Goal: Task Accomplishment & Management: Use online tool/utility

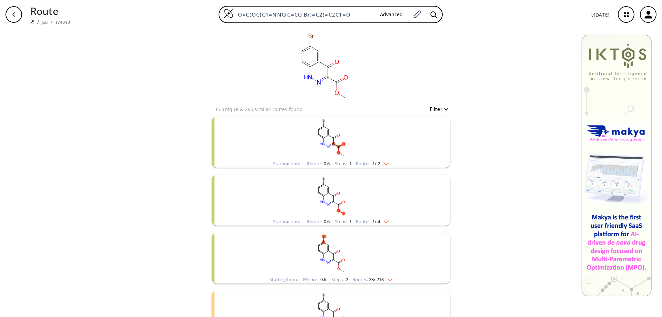
click at [627, 13] on icon "button" at bounding box center [626, 14] width 4 height 4
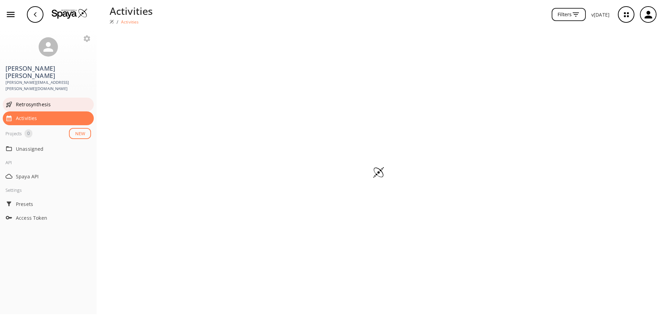
click at [38, 101] on span "Retrosynthesis" at bounding box center [53, 104] width 75 height 7
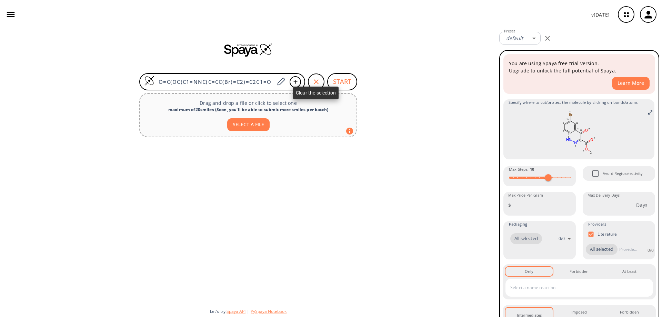
click at [316, 80] on icon "button" at bounding box center [316, 82] width 8 height 8
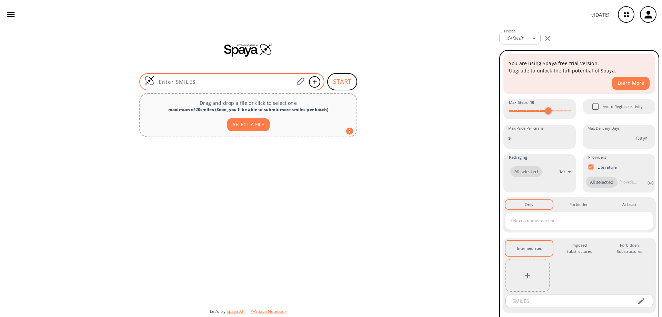
click at [235, 80] on input at bounding box center [223, 81] width 139 height 7
paste input "ClC1=C(NC(C2=O)=O)C2=CC(Cl)=N1"
type input "ClC1=C(NC(C2=O)=O)C2=CC(Cl)=N1"
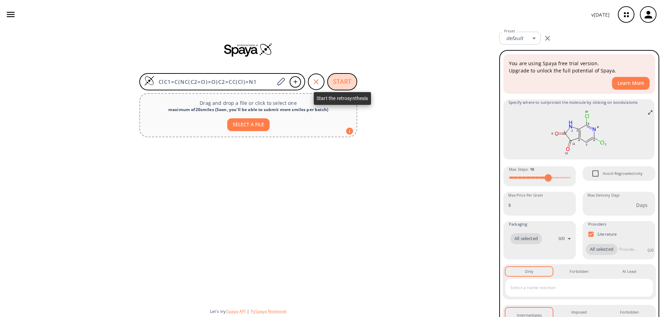
click at [345, 82] on button "START" at bounding box center [342, 81] width 30 height 17
click at [344, 80] on button "START" at bounding box center [342, 81] width 30 height 17
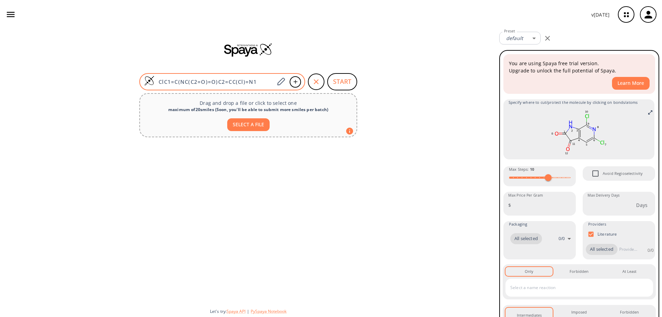
click at [264, 79] on input "ClC1=C(NC(C2=O)=O)C2=CC(Cl)=N1" at bounding box center [214, 81] width 120 height 7
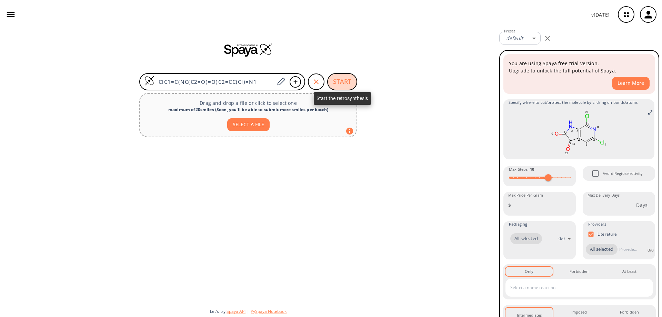
click at [341, 78] on button "START" at bounding box center [342, 81] width 30 height 17
click at [546, 38] on icon "button" at bounding box center [547, 38] width 8 height 8
click at [341, 82] on button "START" at bounding box center [342, 81] width 30 height 17
click at [649, 18] on icon "button" at bounding box center [648, 15] width 8 height 8
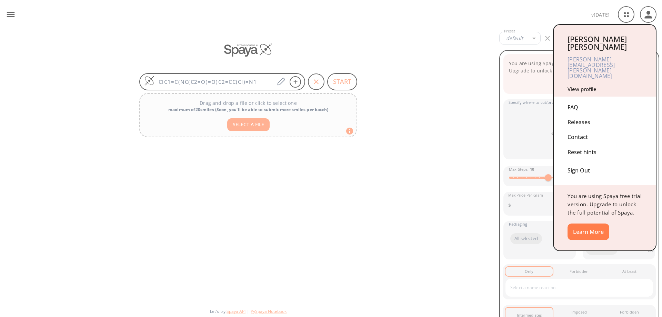
click at [579, 160] on div "Sign Out" at bounding box center [604, 169] width 74 height 18
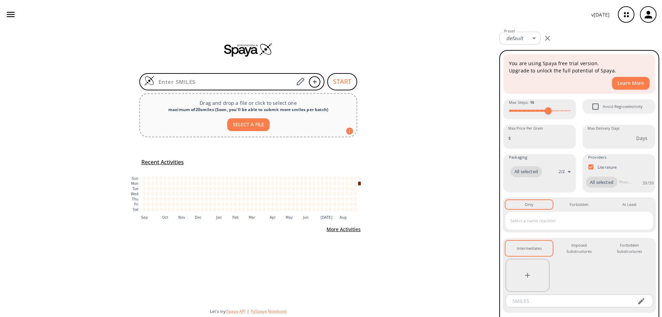
click at [207, 81] on input at bounding box center [223, 81] width 139 height 7
type input "ClC1=C(NC(C2=O)=O)C2=CC(Cl)=N1"
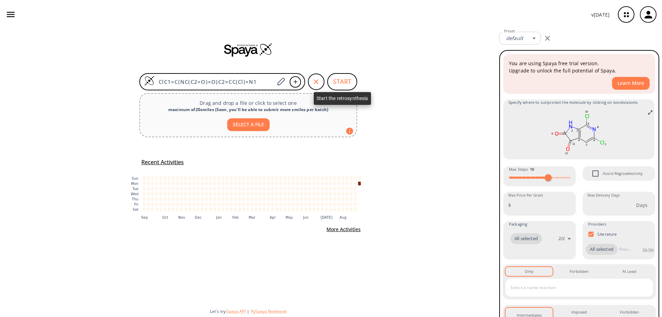
click at [346, 80] on button "START" at bounding box center [342, 81] width 30 height 17
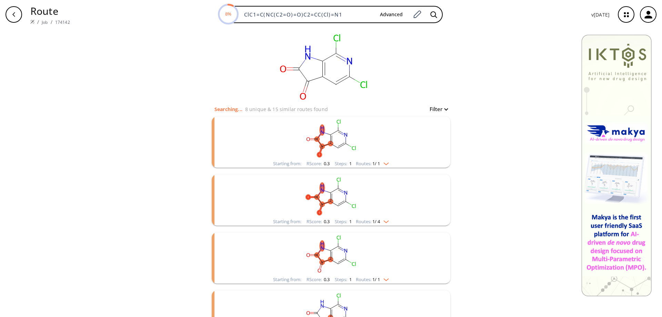
click at [333, 142] on rect "clusters" at bounding box center [330, 137] width 179 height 43
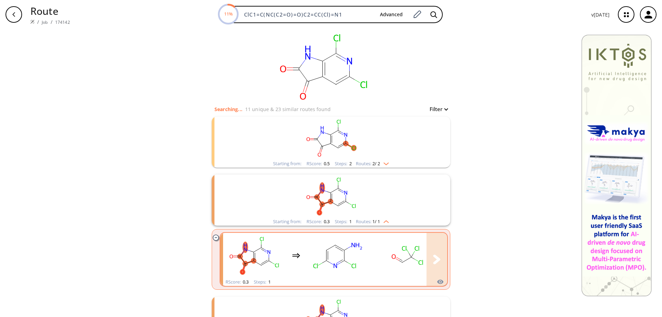
click at [342, 250] on ellipse "clusters" at bounding box center [344, 250] width 6 height 6
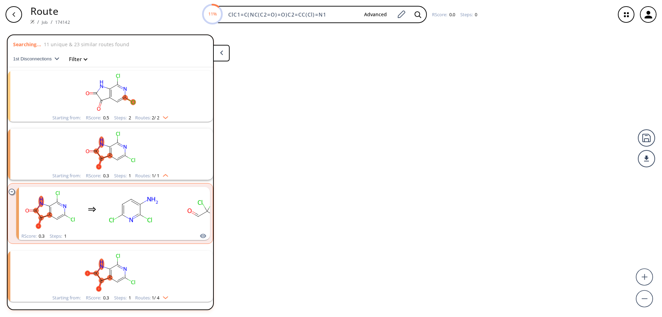
scroll to position [74, 0]
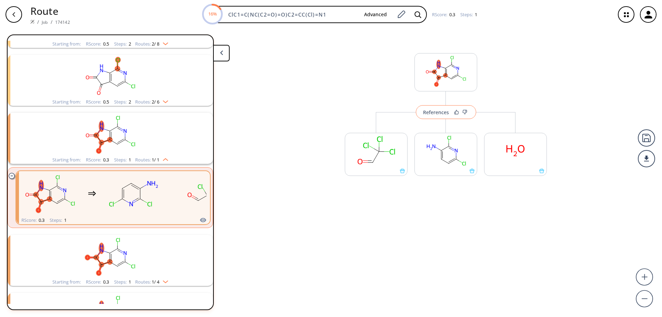
click at [442, 113] on div "References" at bounding box center [436, 112] width 26 height 4
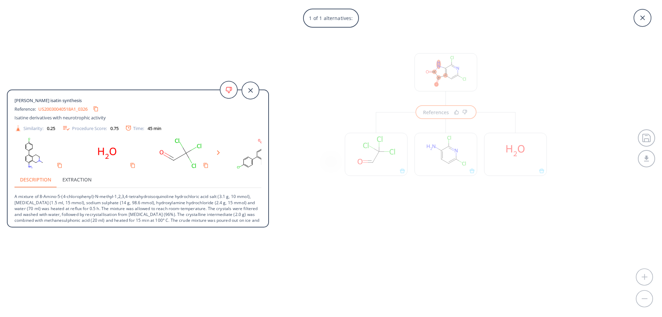
scroll to position [0, 10]
click at [644, 158] on div "1 of 1 alternatives: [PERSON_NAME] isatin synthesis Reference: US20030040518A1_…" at bounding box center [331, 158] width 662 height 317
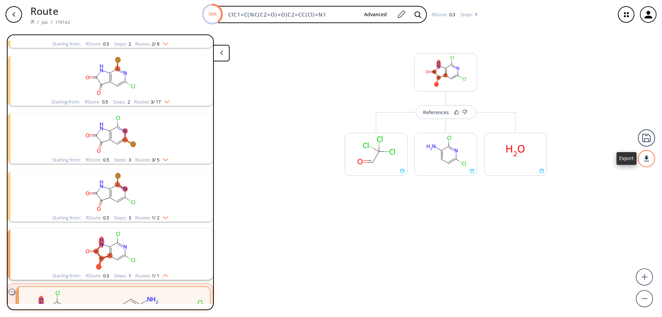
click at [646, 160] on div at bounding box center [646, 158] width 17 height 17
click at [617, 156] on li "PDF" at bounding box center [620, 155] width 34 height 11
click at [17, 17] on div "button" at bounding box center [14, 14] width 17 height 17
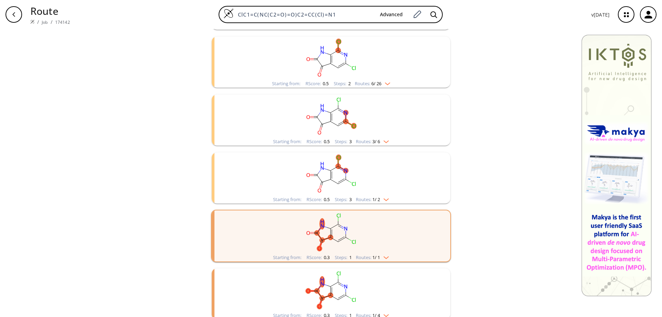
scroll to position [69, 0]
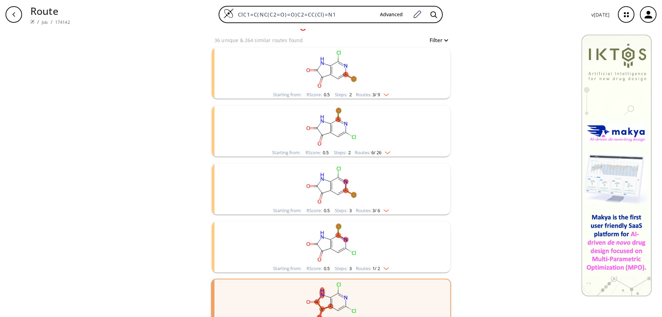
click at [332, 130] on rect "clusters" at bounding box center [330, 126] width 179 height 43
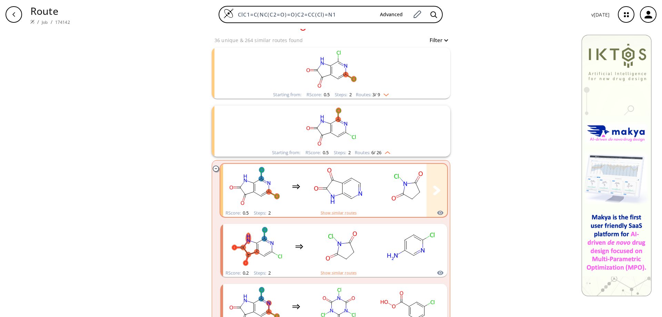
click at [403, 187] on rect "clusters" at bounding box center [407, 186] width 62 height 43
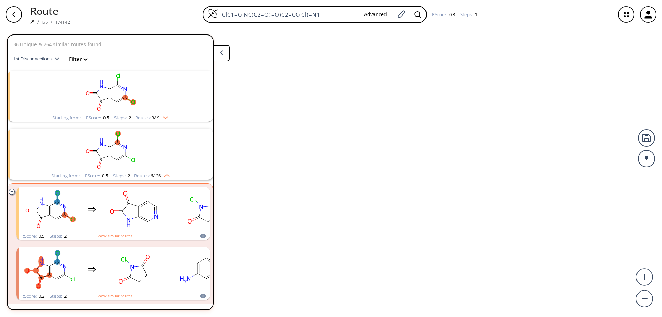
scroll to position [74, 0]
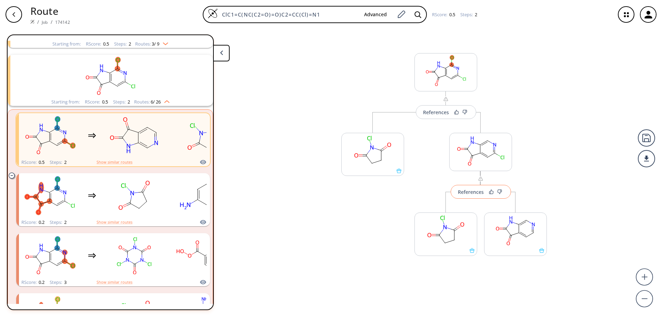
click at [474, 191] on div "References" at bounding box center [471, 192] width 26 height 4
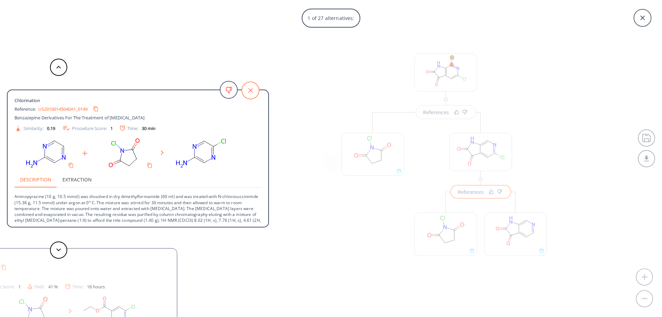
click at [250, 90] on icon at bounding box center [250, 90] width 17 height 17
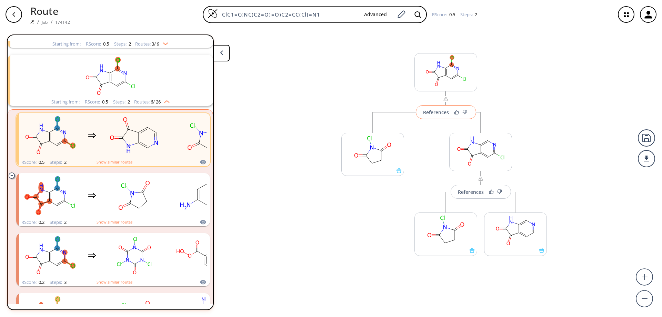
click at [435, 114] on div "References" at bounding box center [436, 112] width 26 height 4
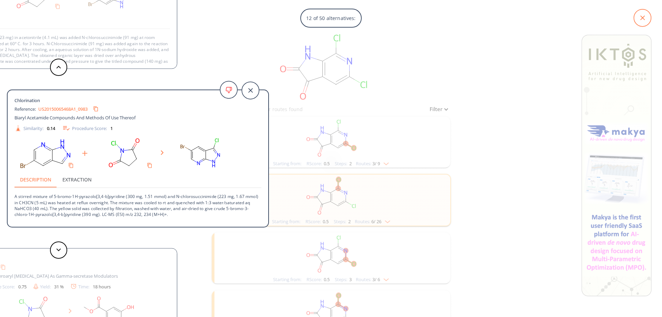
click at [638, 16] on icon at bounding box center [641, 17] width 17 height 17
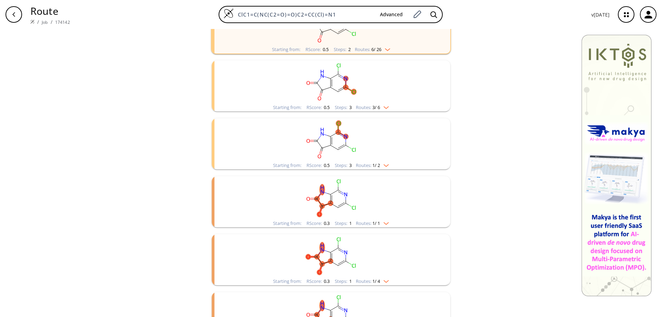
scroll to position [172, 0]
click at [331, 139] on rect "clusters" at bounding box center [330, 139] width 179 height 43
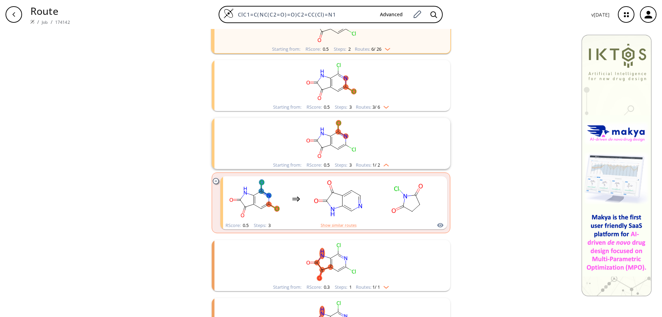
scroll to position [207, 0]
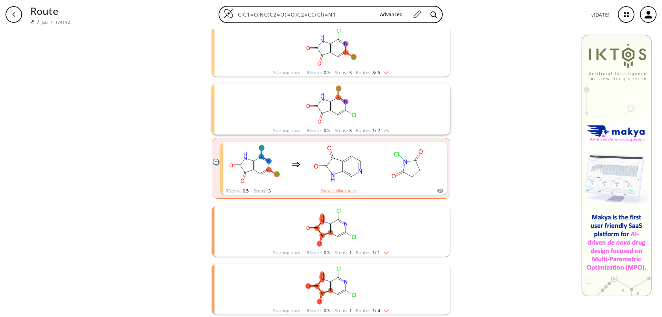
click at [326, 226] on rect "clusters" at bounding box center [330, 226] width 179 height 43
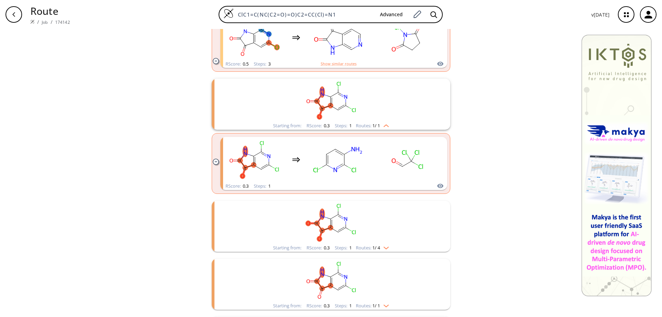
scroll to position [345, 0]
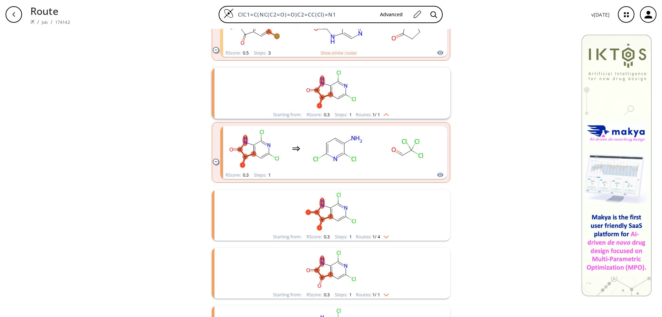
click at [335, 206] on ellipse "clusters" at bounding box center [337, 203] width 5 height 5
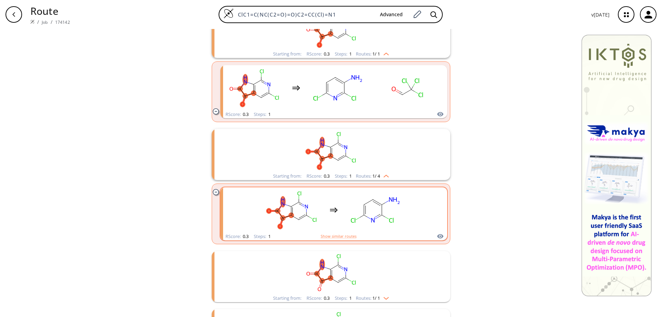
scroll to position [448, 0]
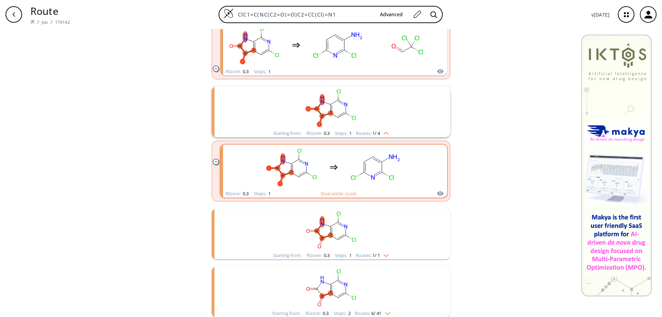
click at [373, 171] on rect "clusters" at bounding box center [376, 166] width 62 height 43
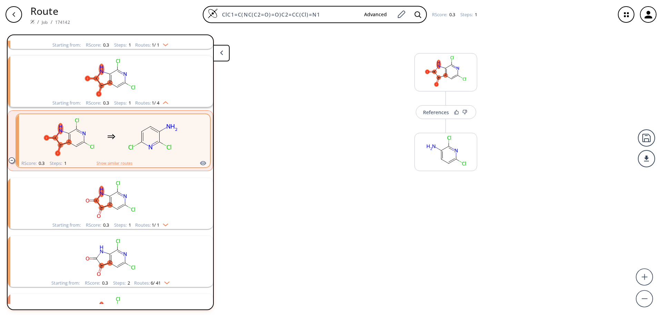
scroll to position [305, 0]
click at [433, 114] on div "References" at bounding box center [436, 112] width 26 height 4
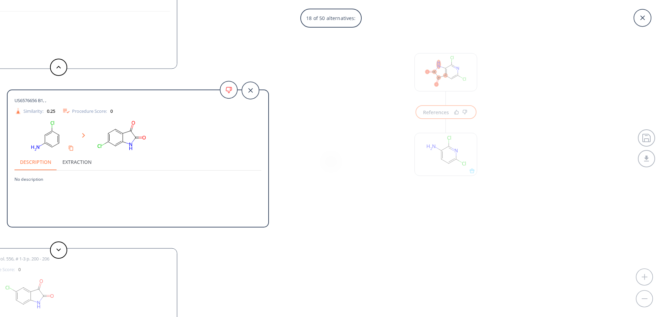
click at [641, 15] on icon at bounding box center [641, 17] width 17 height 17
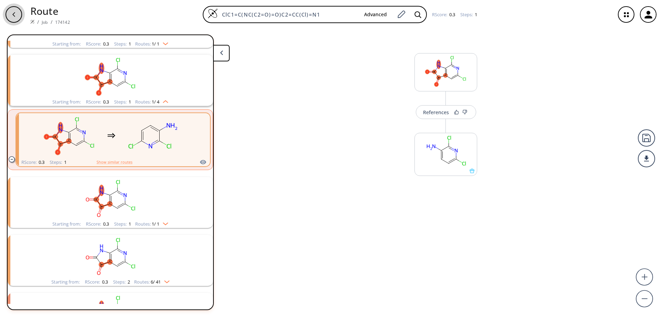
click at [12, 17] on icon "button" at bounding box center [14, 15] width 6 height 6
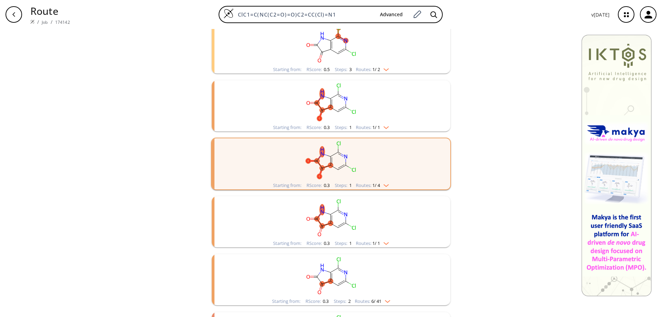
scroll to position [375, 0]
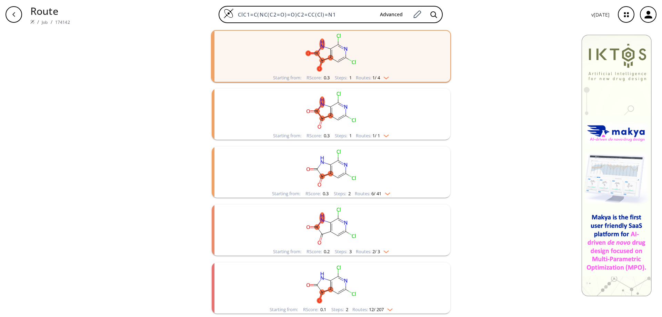
click at [335, 228] on rect "clusters" at bounding box center [330, 225] width 179 height 43
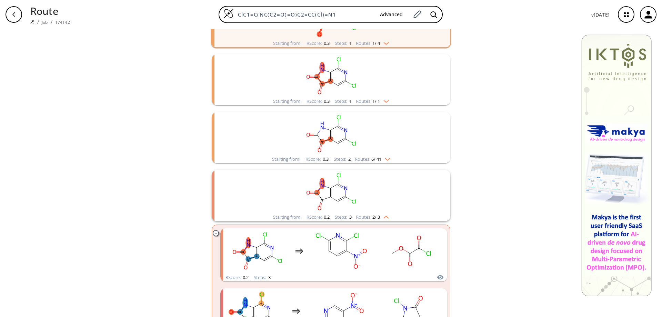
scroll to position [444, 0]
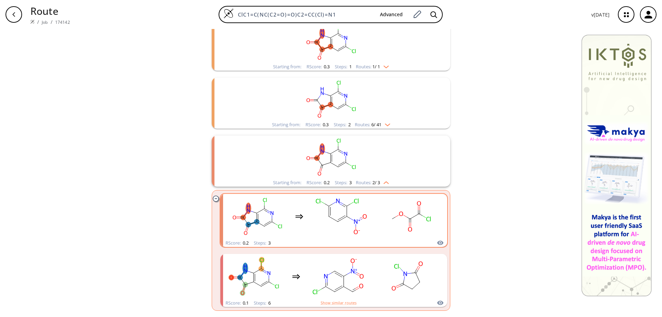
click at [357, 217] on rect "clusters" at bounding box center [341, 216] width 62 height 43
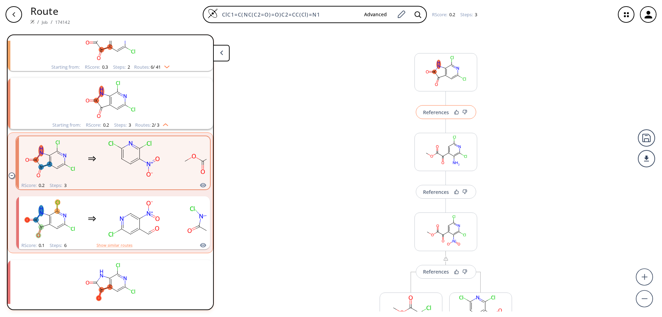
click at [439, 112] on div "References" at bounding box center [436, 112] width 26 height 4
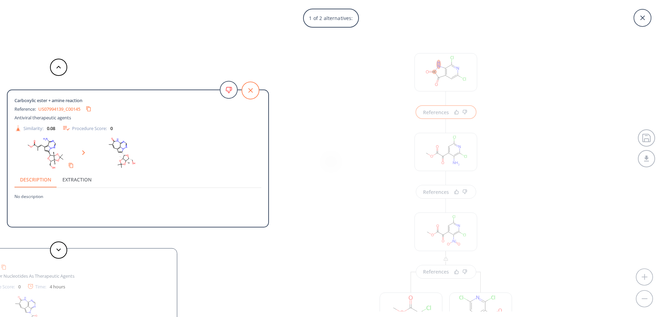
click at [255, 90] on icon at bounding box center [250, 90] width 17 height 17
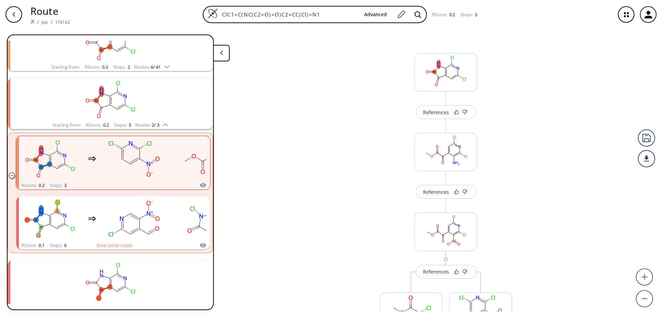
click at [14, 12] on icon "button" at bounding box center [13, 14] width 3 height 4
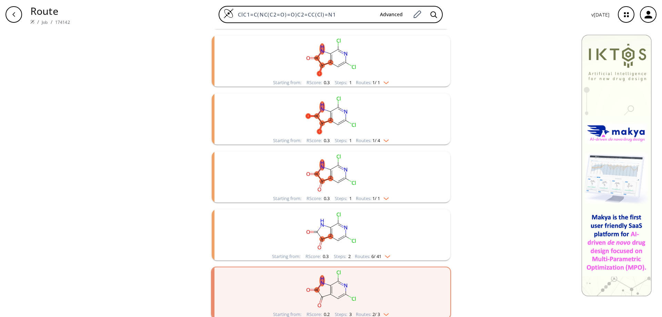
scroll to position [375, 0]
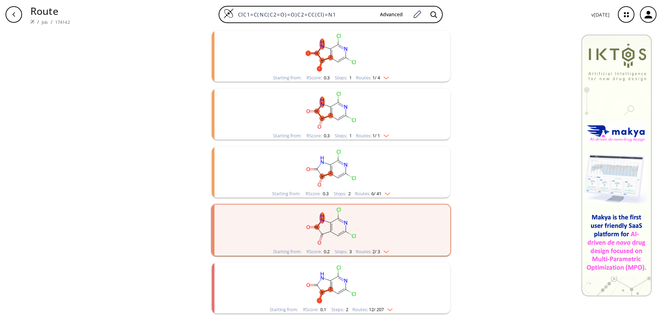
click at [337, 291] on rect "clusters" at bounding box center [330, 283] width 179 height 43
click at [331, 280] on icon "clusters" at bounding box center [335, 278] width 8 height 4
click at [390, 307] on img "clusters" at bounding box center [388, 308] width 9 height 6
click at [343, 231] on ellipse "clusters" at bounding box center [345, 231] width 5 height 5
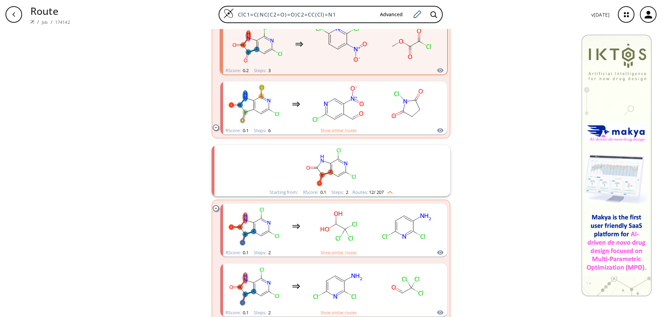
scroll to position [548, 0]
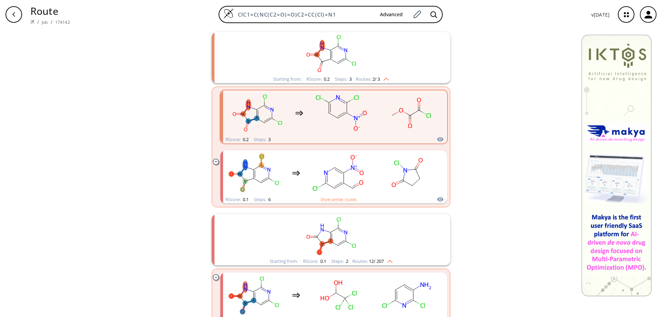
click at [213, 278] on icon "clusters" at bounding box center [216, 277] width 6 height 6
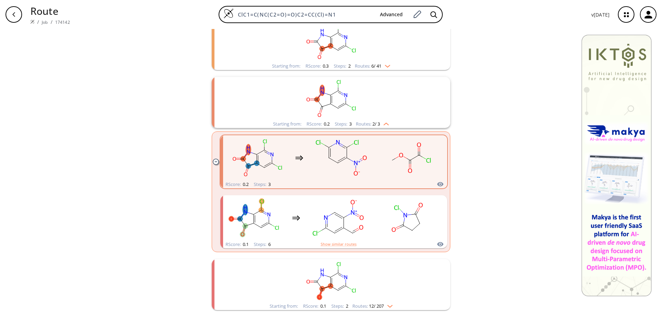
scroll to position [499, 0]
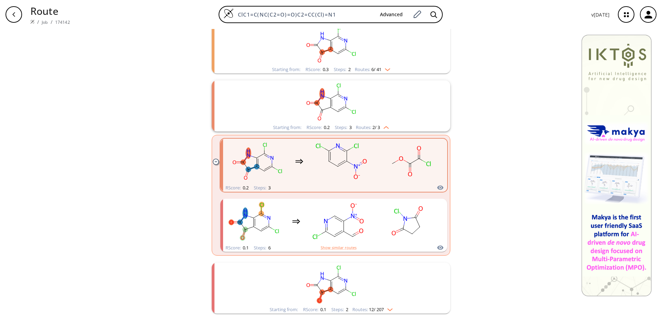
click at [213, 163] on icon "clusters" at bounding box center [216, 162] width 6 height 6
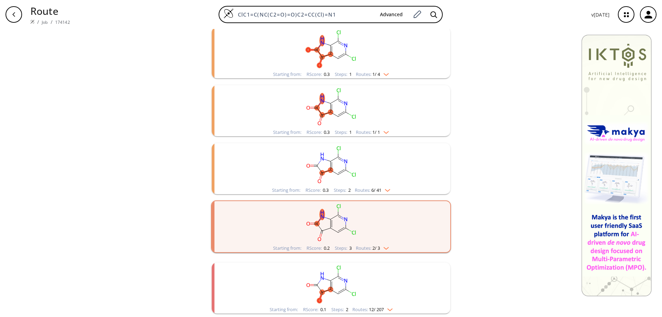
scroll to position [375, 0]
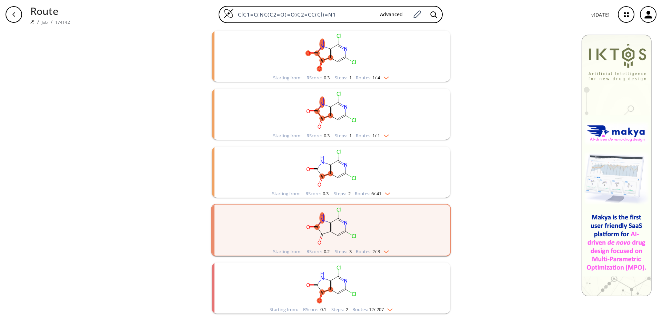
click at [338, 164] on rect "clusters" at bounding box center [330, 167] width 179 height 43
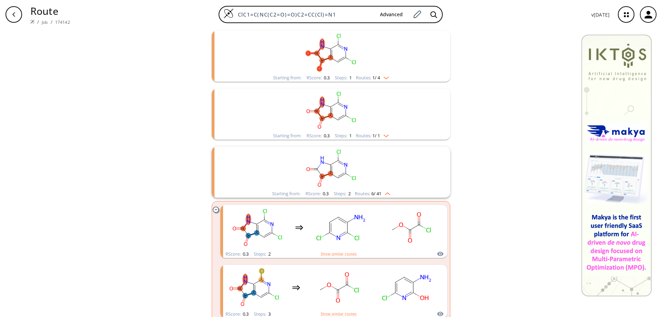
click at [215, 208] on icon "clusters" at bounding box center [216, 209] width 6 height 6
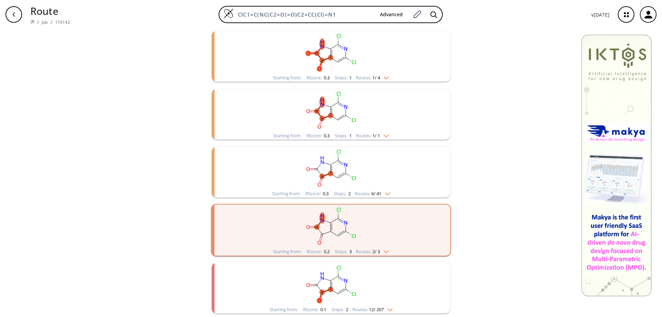
click at [344, 102] on rect "clusters" at bounding box center [330, 110] width 179 height 43
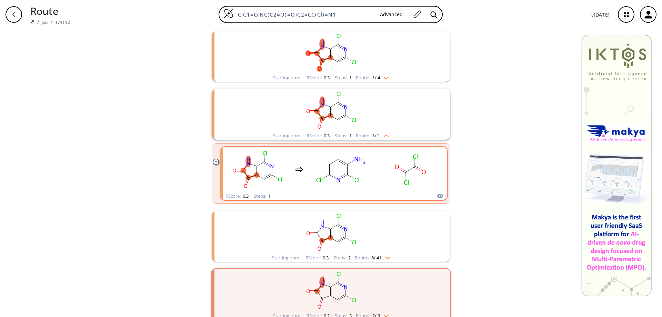
click at [371, 168] on div "clusters" at bounding box center [333, 169] width 215 height 45
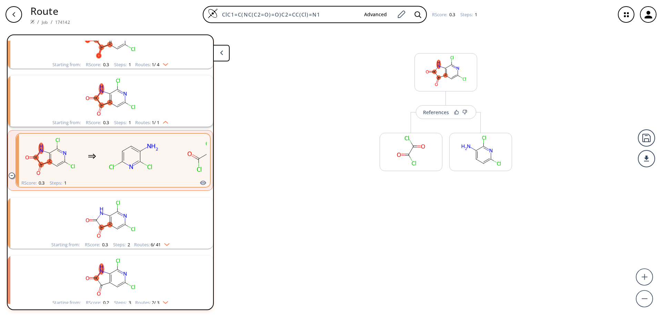
scroll to position [363, 0]
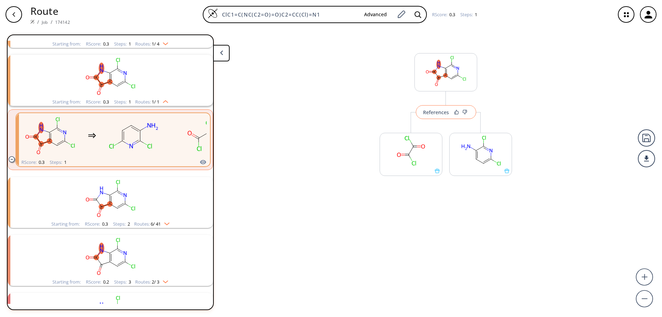
click at [437, 113] on div "References" at bounding box center [436, 112] width 26 height 4
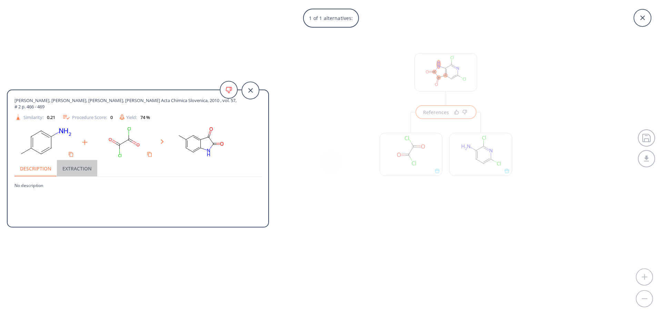
click at [82, 170] on button "Extraction" at bounding box center [77, 168] width 40 height 17
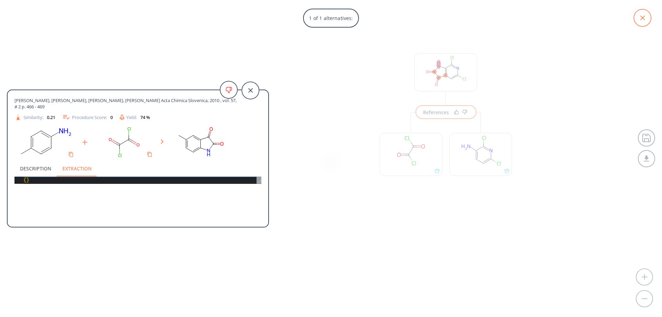
click at [641, 18] on icon at bounding box center [641, 17] width 17 height 17
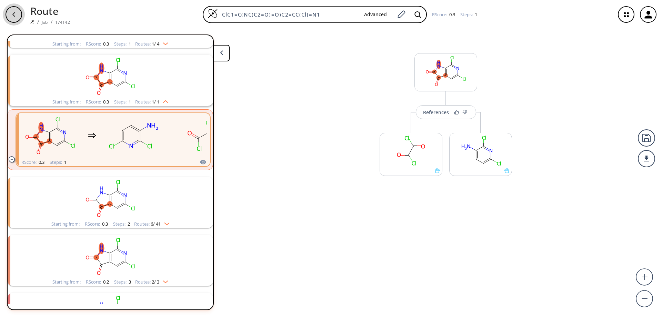
click at [11, 13] on icon "button" at bounding box center [14, 15] width 6 height 6
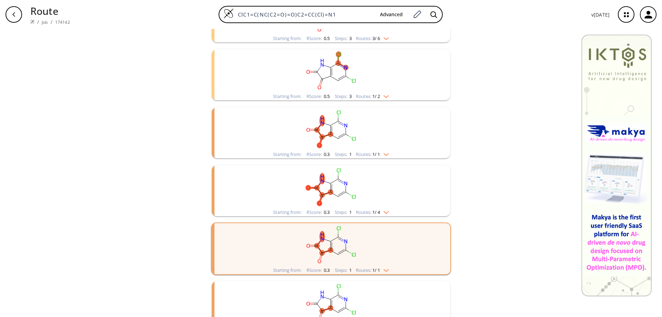
scroll to position [345, 0]
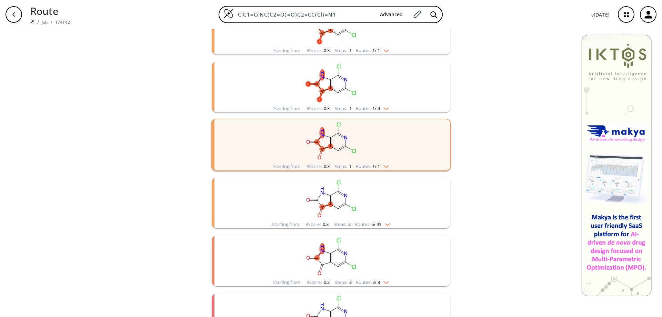
click at [330, 138] on ellipse "clusters" at bounding box center [330, 137] width 5 height 5
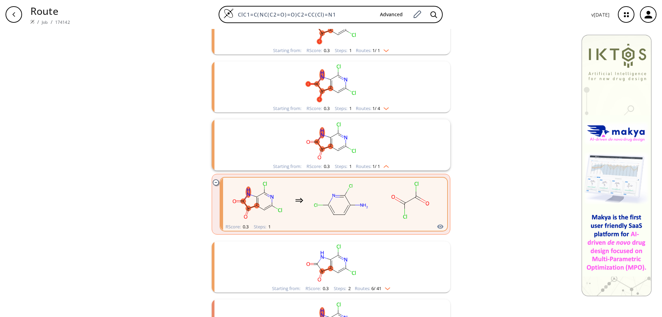
click at [346, 196] on rect "clusters" at bounding box center [341, 200] width 62 height 43
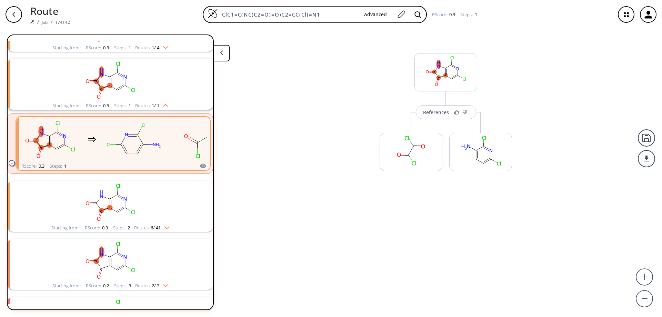
scroll to position [363, 0]
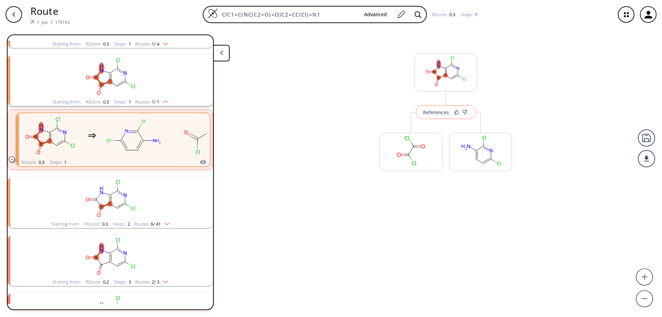
click at [432, 114] on div "References" at bounding box center [436, 112] width 26 height 4
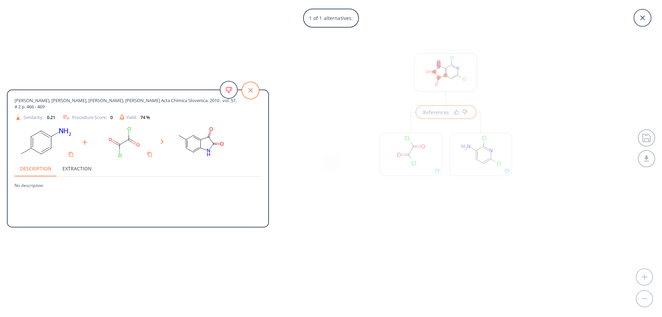
click at [250, 93] on icon at bounding box center [250, 90] width 17 height 17
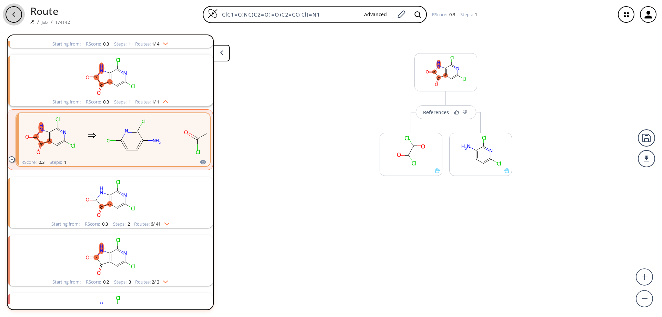
click at [14, 8] on div "button" at bounding box center [14, 14] width 17 height 17
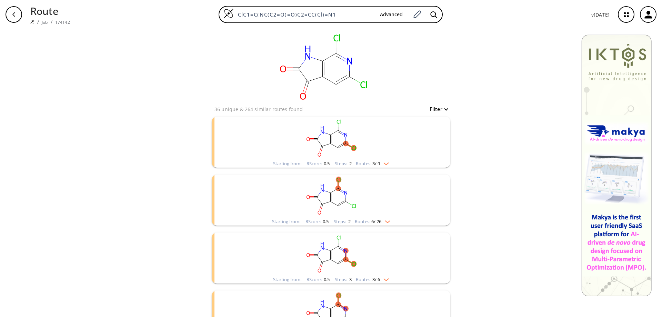
click at [332, 247] on rect "clusters" at bounding box center [330, 253] width 179 height 43
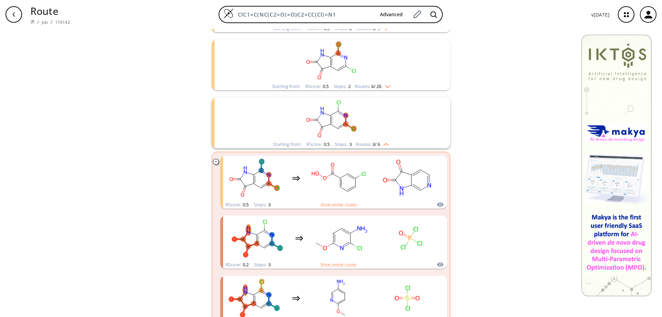
scroll to position [138, 0]
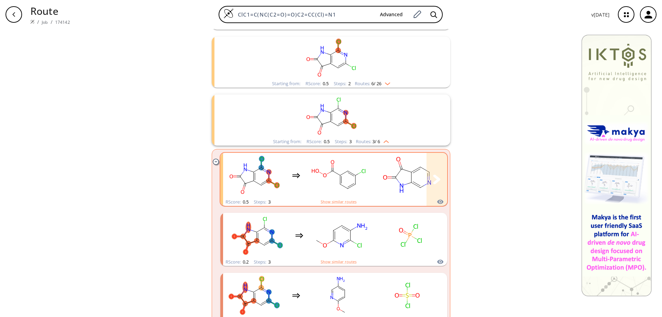
click at [393, 169] on rect "clusters" at bounding box center [407, 175] width 62 height 43
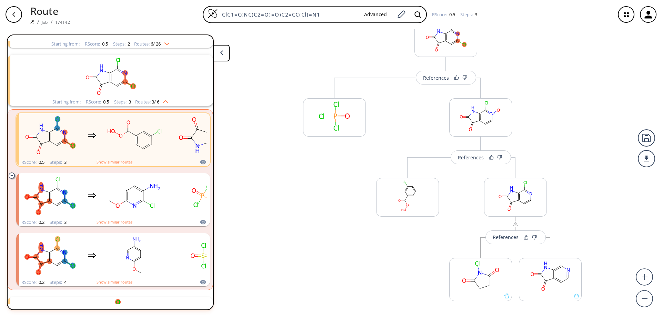
scroll to position [69, 0]
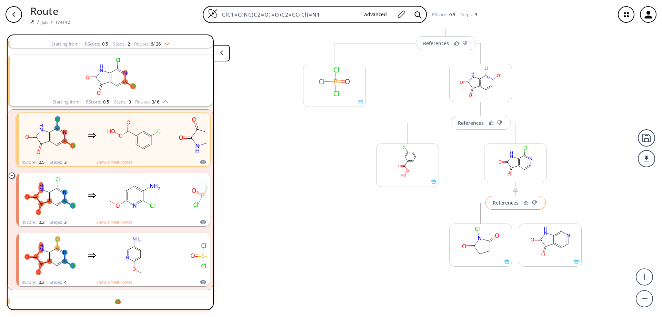
click at [507, 202] on div "References" at bounding box center [506, 202] width 26 height 4
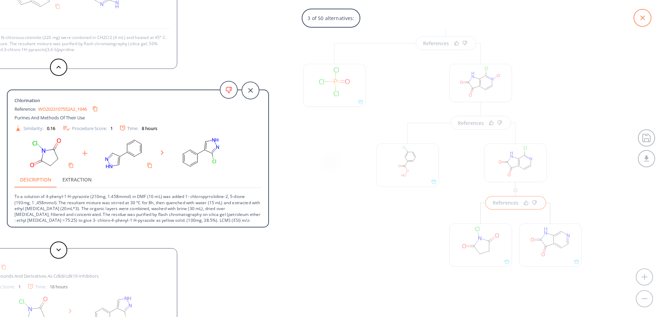
click at [641, 17] on icon at bounding box center [642, 18] width 4 height 4
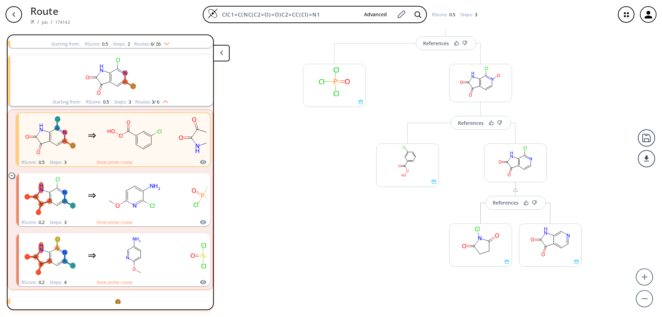
click at [14, 17] on div "button" at bounding box center [14, 14] width 17 height 17
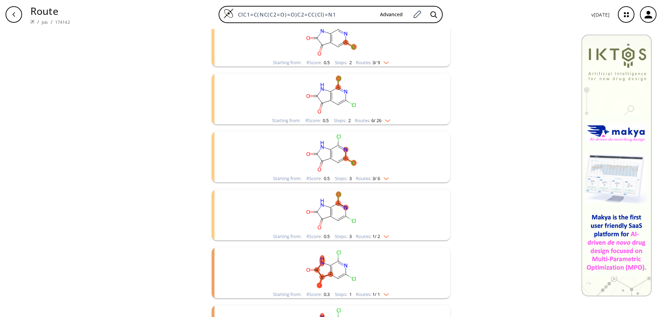
scroll to position [103, 0]
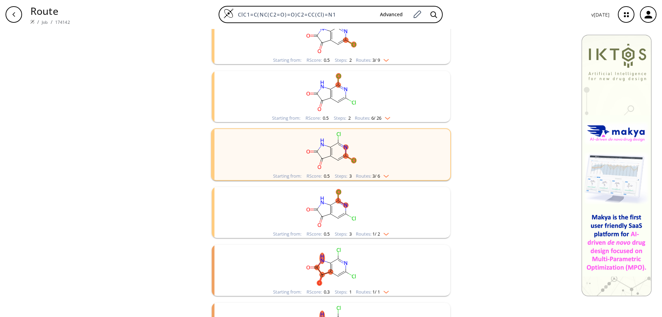
click at [334, 206] on rect "clusters" at bounding box center [330, 208] width 179 height 43
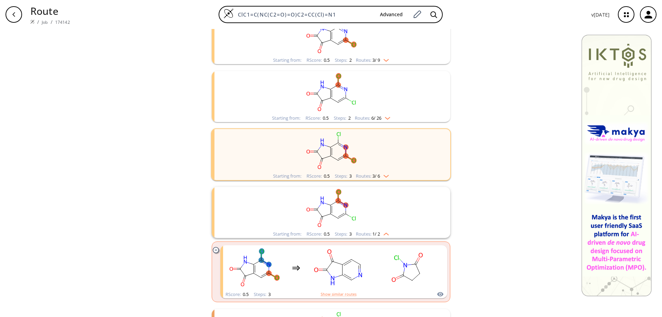
click at [328, 155] on ellipse "clusters" at bounding box center [330, 155] width 5 height 5
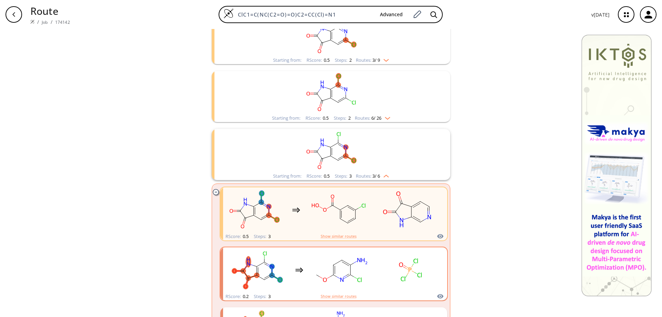
click at [342, 262] on rect "clusters" at bounding box center [341, 269] width 62 height 43
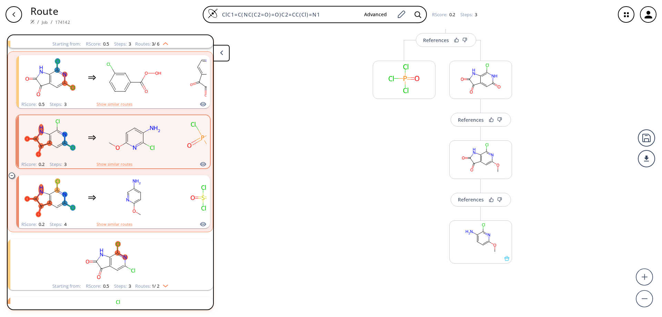
scroll to position [74, 0]
click at [467, 199] on div "References" at bounding box center [471, 197] width 26 height 4
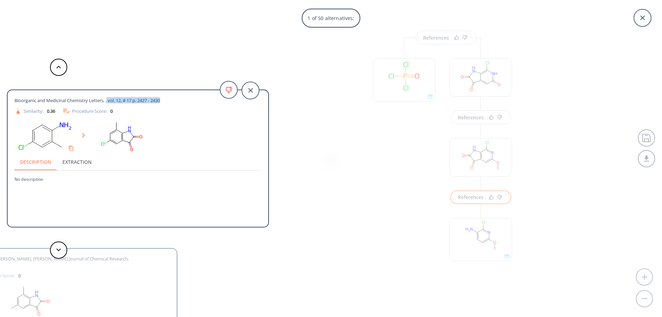
drag, startPoint x: 166, startPoint y: 100, endPoint x: 109, endPoint y: 98, distance: 58.0
click at [109, 98] on div "Bioorganic and Medicinal Chemistry Letters, , vol. 12, # 17 p. 2427 - 2430" at bounding box center [125, 100] width 222 height 6
click at [65, 100] on span "Bioorganic and Medicinal Chemistry Letters, , vol. 12, # 17 p. 2427 - 2430" at bounding box center [86, 100] width 145 height 6
drag, startPoint x: 172, startPoint y: 100, endPoint x: 12, endPoint y: 98, distance: 159.6
click at [12, 98] on div "Bioorganic and Medicinal Chemistry Letters, , vol. 12, # 17 p. 2427 - 2430 Simi…" at bounding box center [138, 160] width 261 height 128
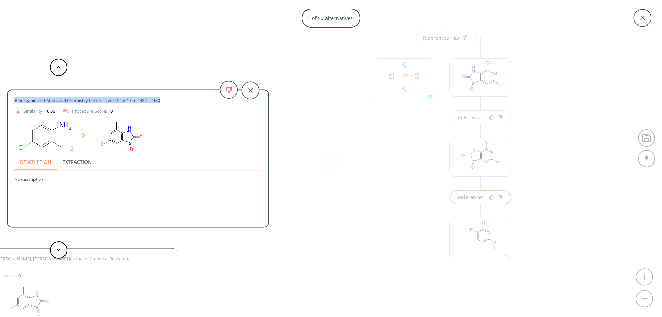
copy span "Bioorganic and Medicinal Chemistry Letters, , vol. 12, # 17 p. 2427 - 2430"
click at [638, 14] on icon at bounding box center [641, 17] width 17 height 17
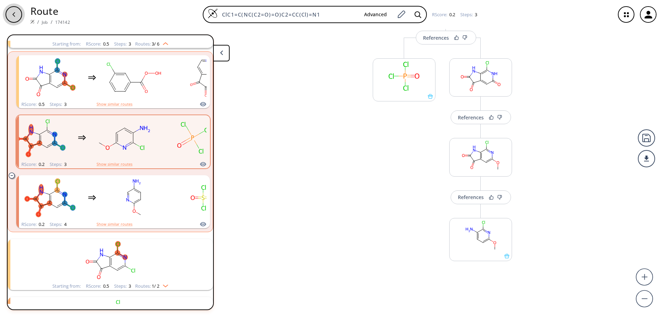
click at [22, 16] on div "button" at bounding box center [14, 14] width 17 height 17
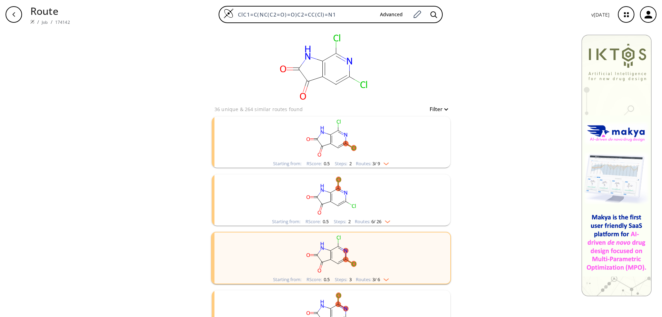
click at [18, 16] on div "button" at bounding box center [14, 14] width 17 height 17
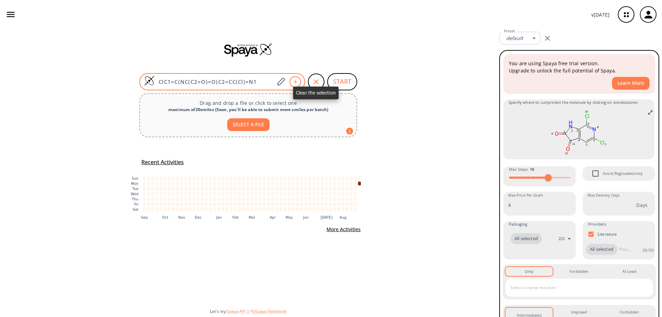
click at [312, 81] on icon "button" at bounding box center [316, 82] width 8 height 8
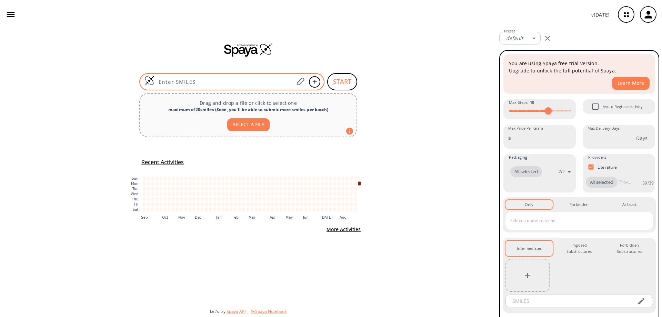
click at [250, 82] on input at bounding box center [223, 81] width 139 height 7
paste input "O=C(O)C1=CC(C2=CC=CC=C2)=NC3=C(N=C(C=C13)Cl)Cl"
type input "O=C(O)C1=CC(C2=CC=CC=C2)=NC3=C(N=C(C=C13)Cl)Cl"
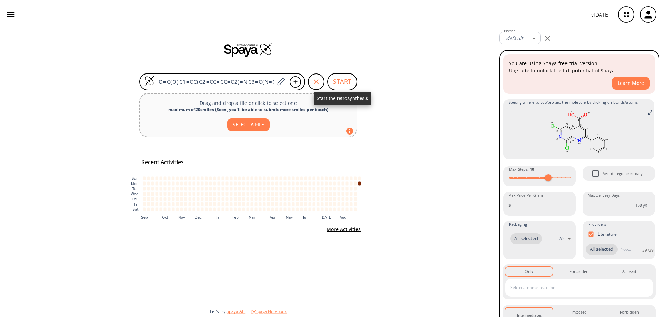
click at [344, 83] on button "START" at bounding box center [342, 81] width 30 height 17
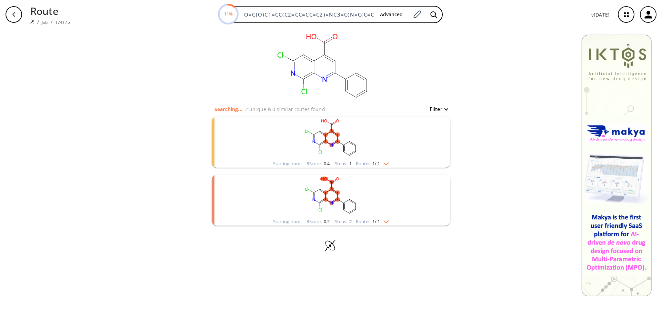
click at [318, 135] on rect "clusters" at bounding box center [330, 137] width 179 height 43
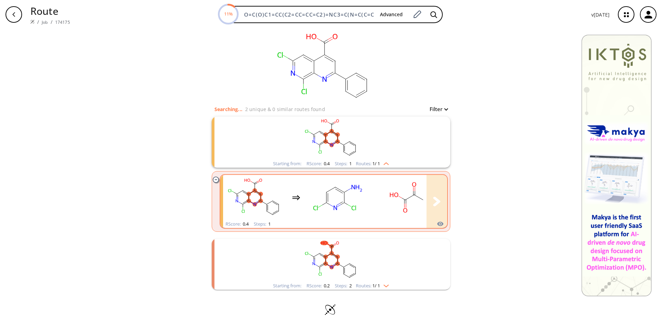
click at [335, 201] on rect "clusters" at bounding box center [338, 197] width 62 height 43
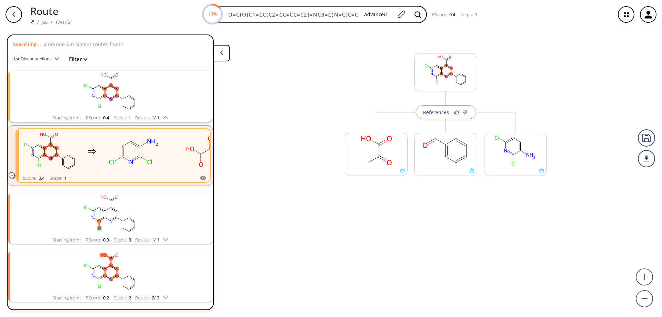
click at [435, 112] on div "References" at bounding box center [436, 112] width 26 height 4
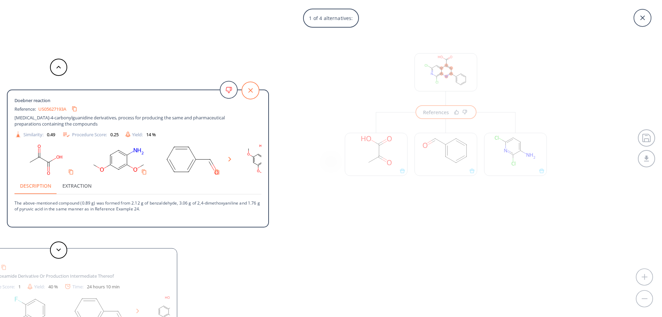
click at [252, 88] on icon at bounding box center [250, 90] width 17 height 17
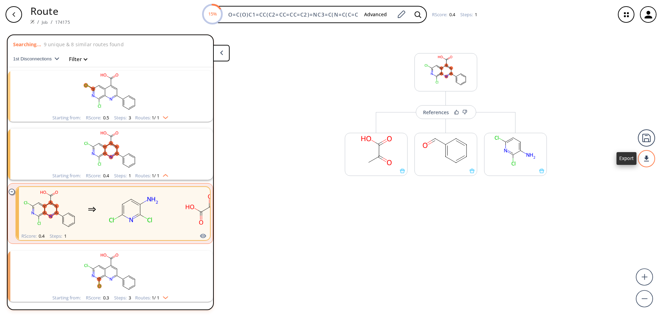
click at [645, 163] on div at bounding box center [646, 158] width 17 height 17
click at [618, 157] on li "PDF" at bounding box center [620, 155] width 34 height 11
click at [13, 16] on icon "button" at bounding box center [14, 15] width 6 height 6
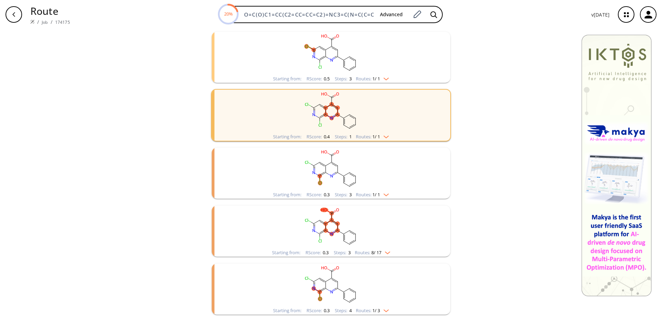
scroll to position [51, 0]
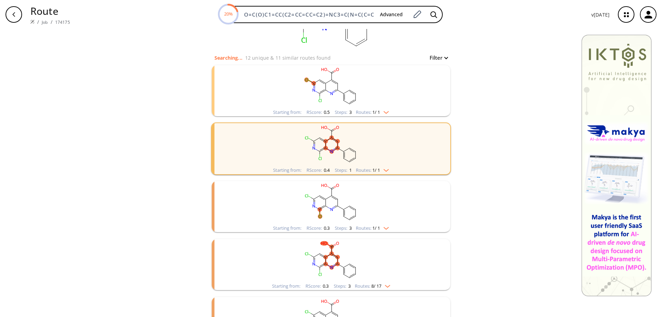
click at [335, 142] on ellipse "clusters" at bounding box center [337, 141] width 4 height 4
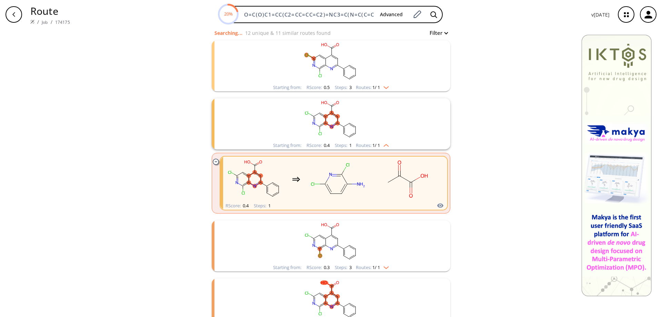
scroll to position [86, 0]
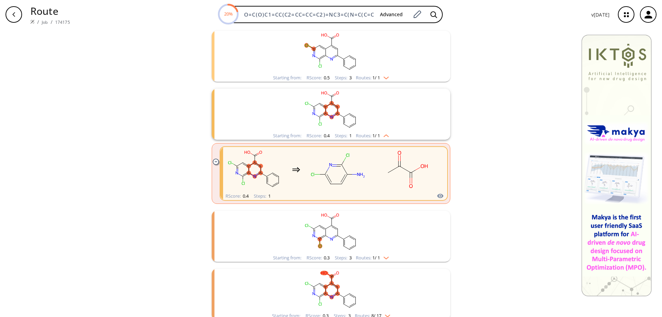
click at [333, 224] on rect "clusters" at bounding box center [330, 232] width 179 height 43
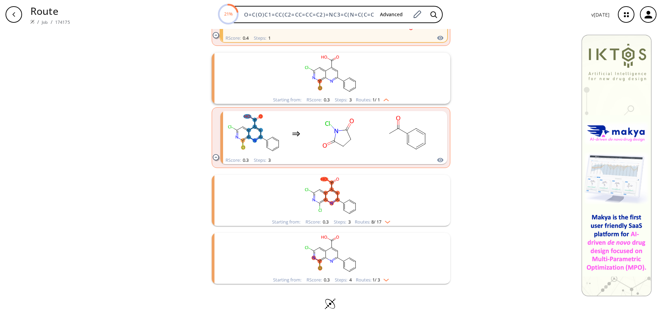
scroll to position [306, 0]
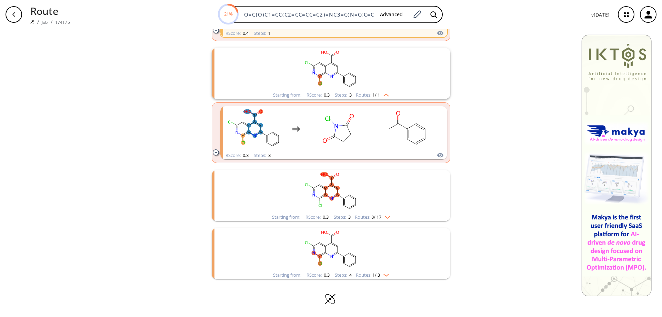
click at [331, 194] on rect "clusters" at bounding box center [330, 191] width 179 height 43
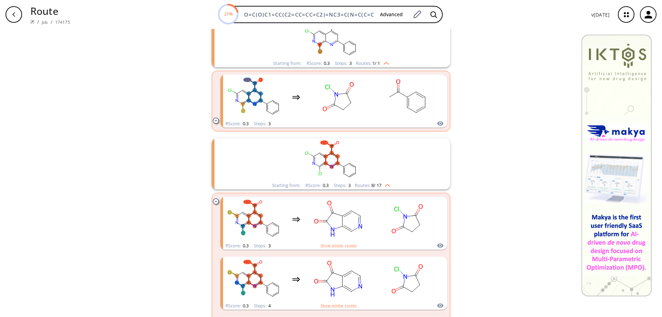
scroll to position [410, 0]
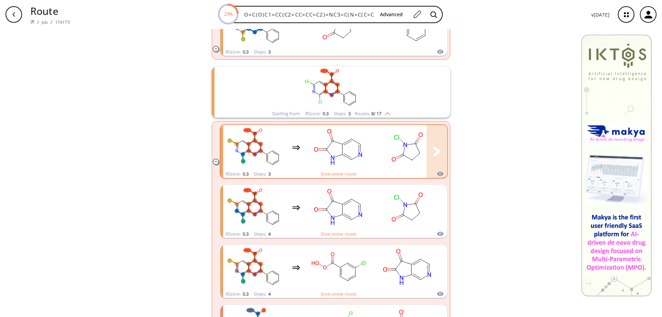
click at [391, 157] on ellipse "clusters" at bounding box center [394, 159] width 6 height 7
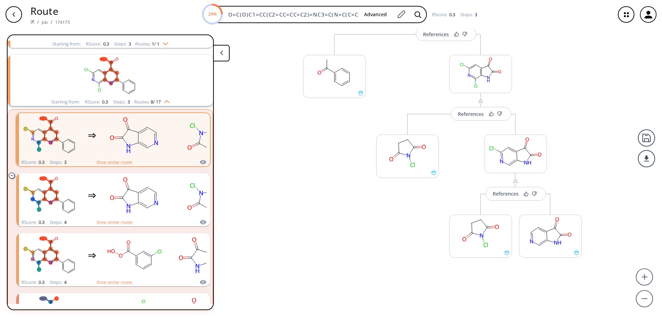
scroll to position [79, 0]
click at [137, 204] on ellipse "clusters" at bounding box center [138, 203] width 6 height 6
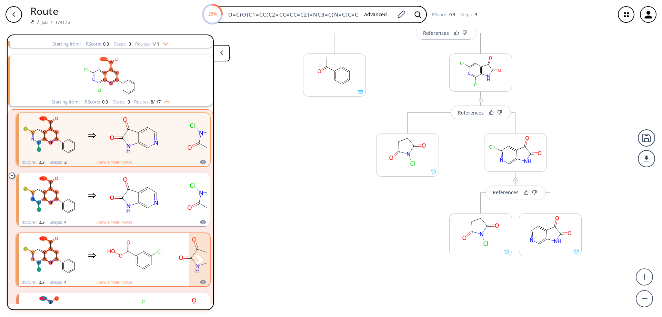
click at [125, 261] on rect "clusters" at bounding box center [134, 255] width 62 height 43
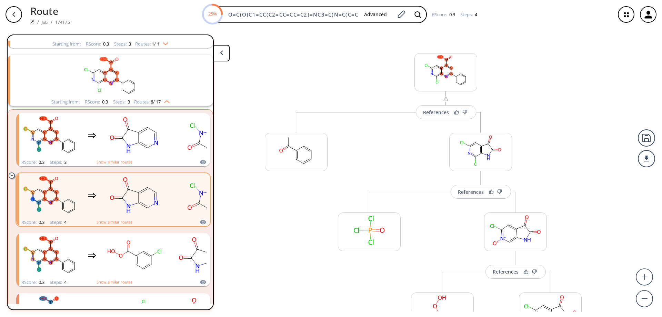
click at [12, 176] on icon "clusters" at bounding box center [12, 175] width 6 height 6
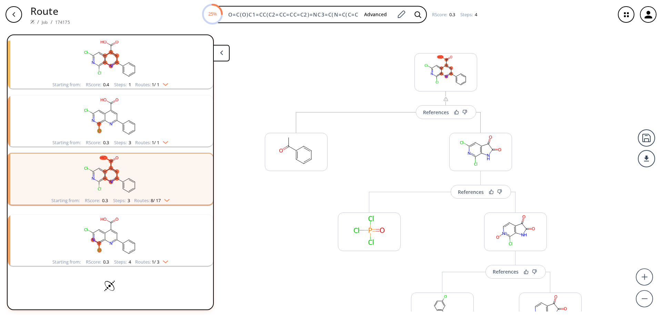
scroll to position [149, 0]
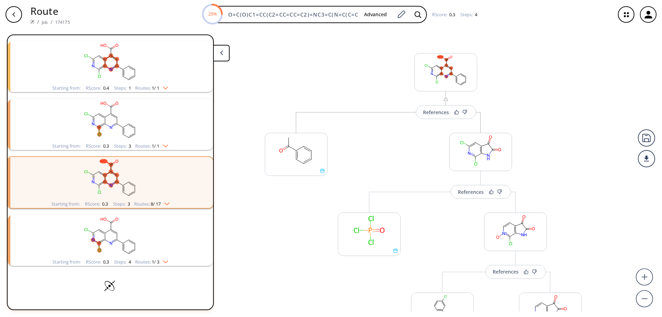
click at [104, 237] on ellipse "clusters" at bounding box center [105, 239] width 4 height 4
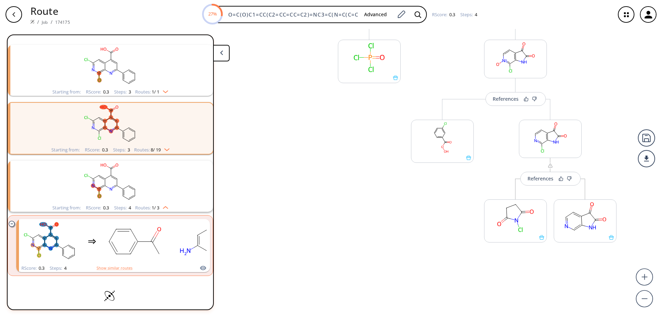
scroll to position [213, 0]
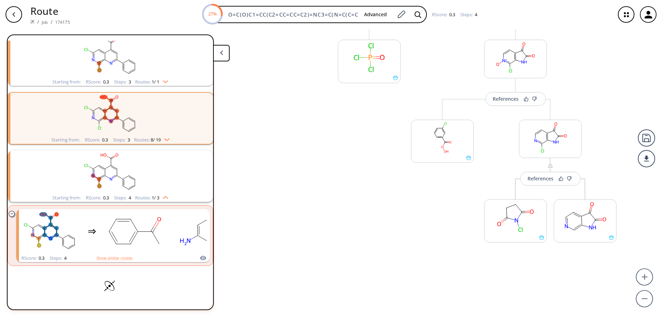
click at [11, 211] on icon "clusters" at bounding box center [12, 214] width 6 height 6
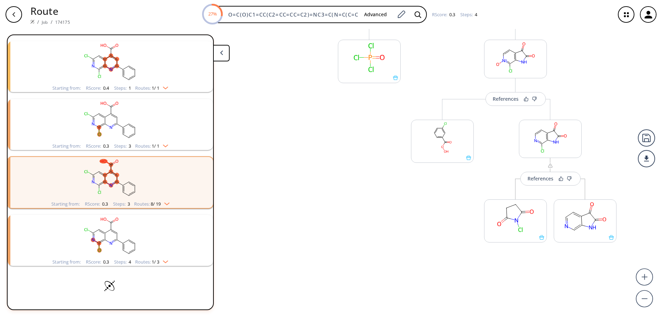
scroll to position [149, 0]
click at [109, 121] on rect "clusters" at bounding box center [110, 120] width 179 height 43
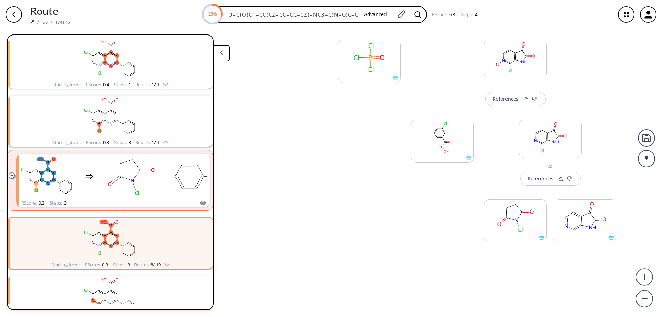
click at [10, 15] on div "button" at bounding box center [14, 14] width 17 height 17
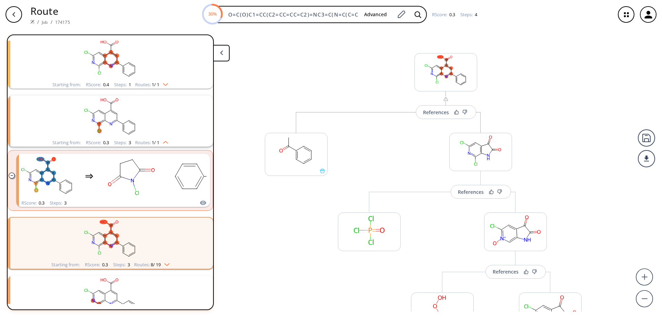
click at [15, 14] on icon "button" at bounding box center [14, 15] width 6 height 6
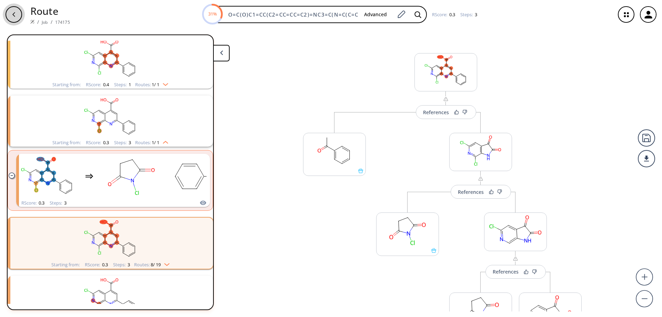
click at [17, 14] on div "button" at bounding box center [14, 14] width 17 height 17
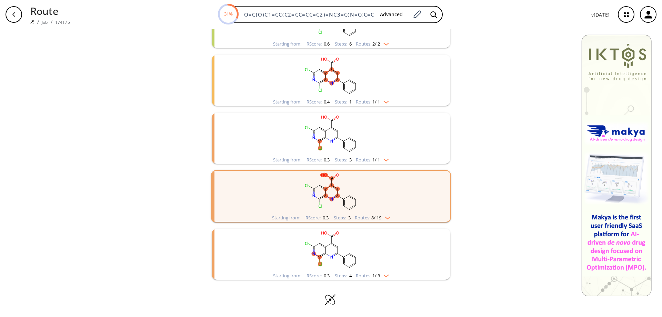
scroll to position [178, 0]
click at [329, 252] on rect "clusters" at bounding box center [330, 249] width 179 height 43
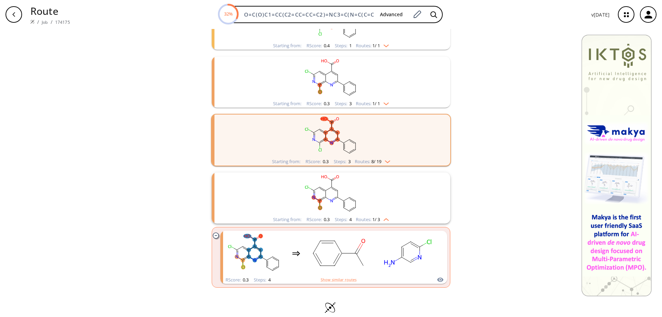
scroll to position [242, 0]
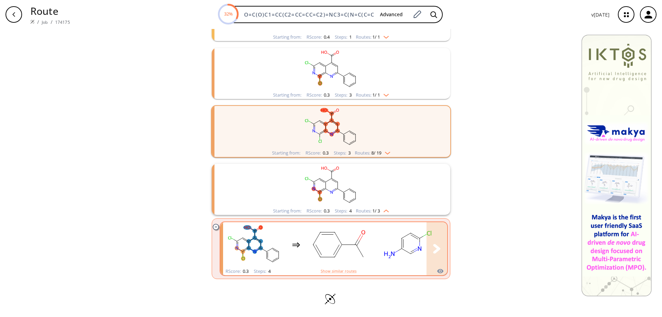
click at [413, 243] on rect "clusters" at bounding box center [407, 244] width 62 height 43
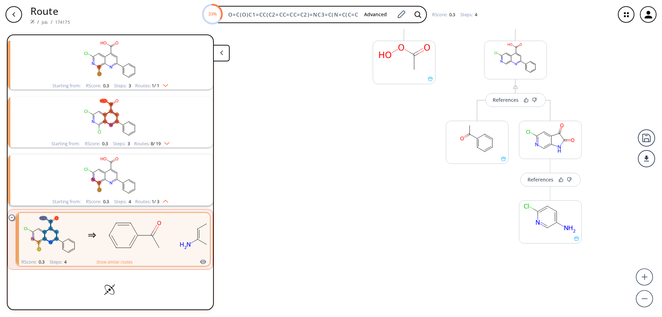
scroll to position [173, 0]
click at [541, 181] on div "References" at bounding box center [540, 178] width 26 height 4
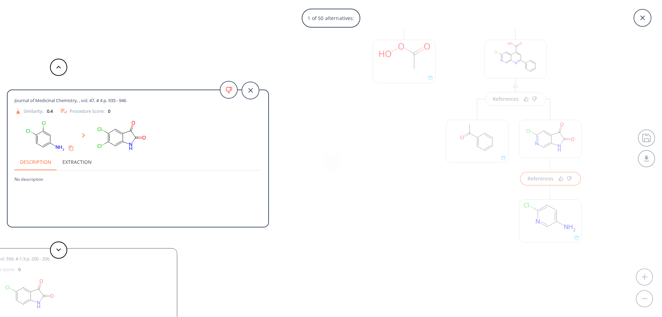
drag, startPoint x: 254, startPoint y: 90, endPoint x: 230, endPoint y: 89, distance: 24.1
click at [254, 90] on icon at bounding box center [250, 90] width 17 height 17
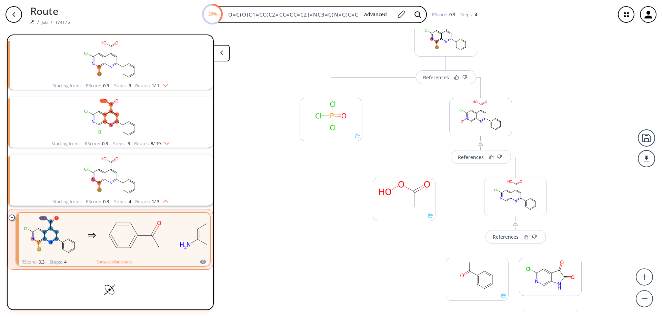
scroll to position [0, 0]
